Goal: Task Accomplishment & Management: Use online tool/utility

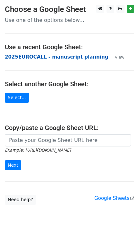
click at [43, 56] on strong "2025EUROCALL - manuscript planning" at bounding box center [56, 57] width 103 height 6
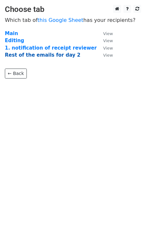
click at [54, 54] on strong "Rest of the emails for day 2" at bounding box center [42, 55] width 75 height 6
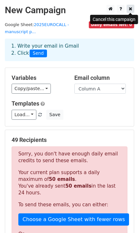
click at [129, 8] on icon at bounding box center [131, 8] width 4 height 5
